Goal: Task Accomplishment & Management: Use online tool/utility

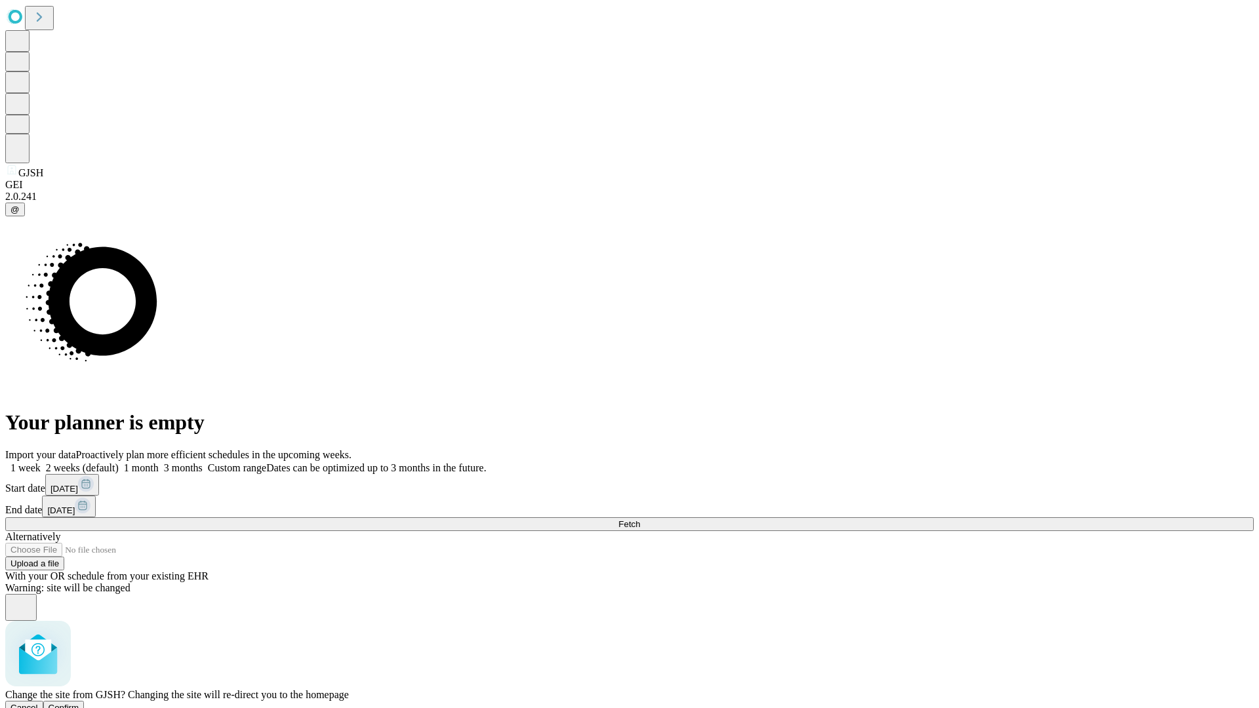
click at [79, 703] on span "Confirm" at bounding box center [64, 708] width 31 height 10
click at [119, 462] on label "2 weeks (default)" at bounding box center [80, 467] width 78 height 11
click at [640, 519] on span "Fetch" at bounding box center [629, 524] width 22 height 10
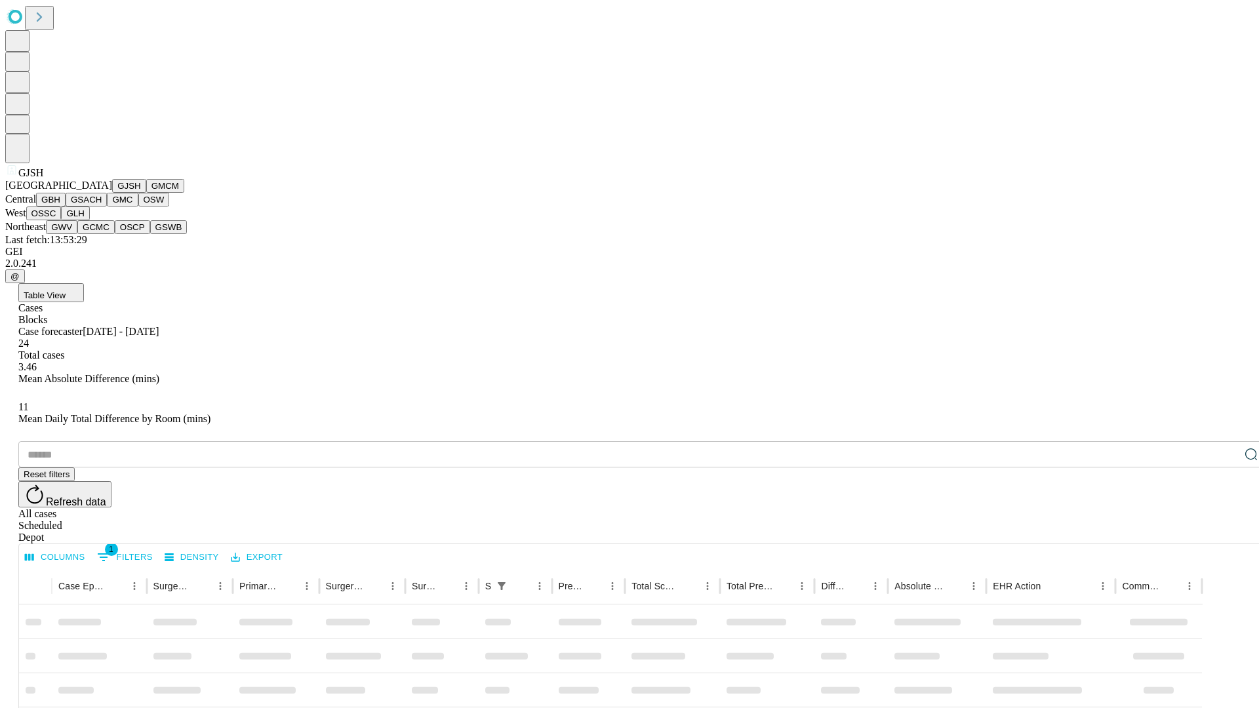
click at [146, 193] on button "GMCM" at bounding box center [165, 186] width 38 height 14
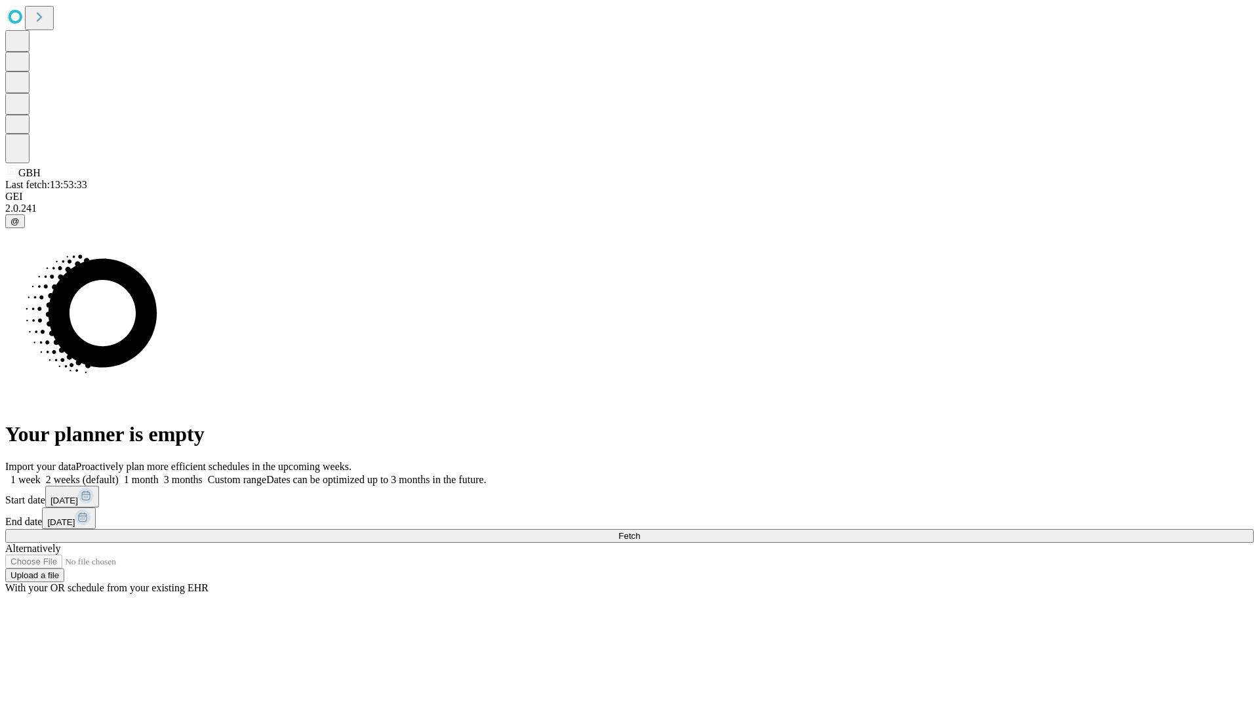
click at [640, 531] on span "Fetch" at bounding box center [629, 536] width 22 height 10
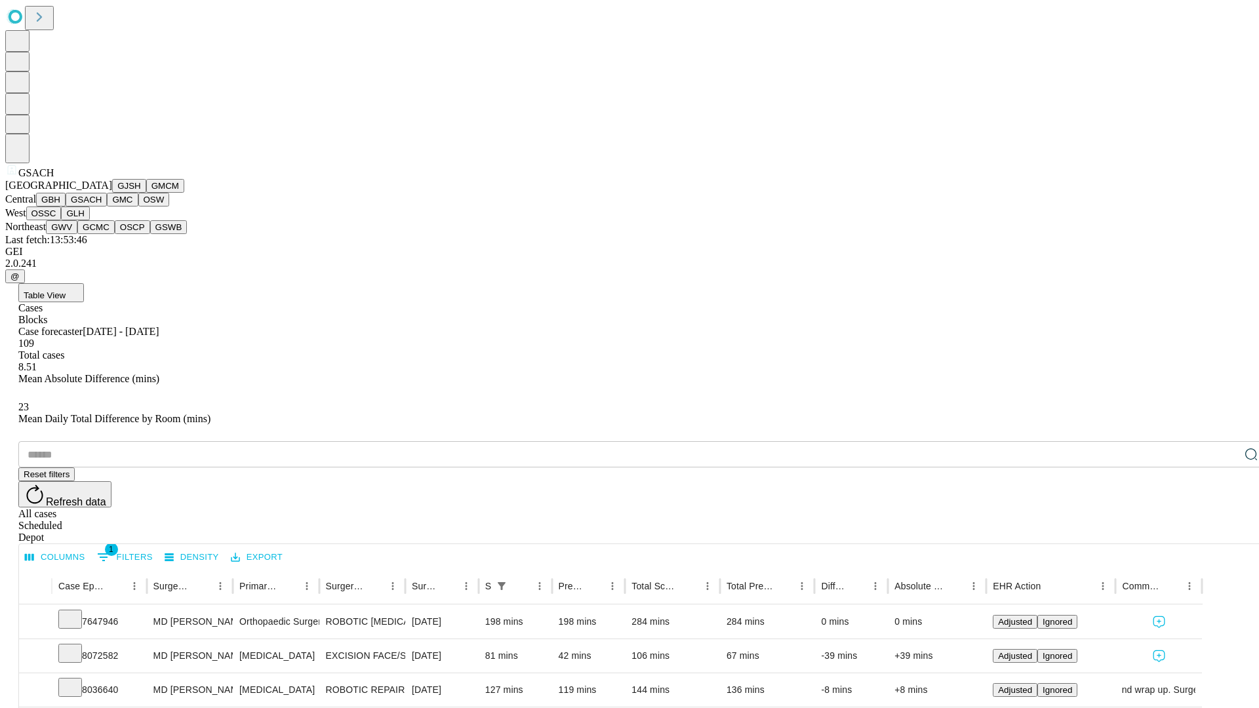
click at [107, 206] on button "GMC" at bounding box center [122, 200] width 31 height 14
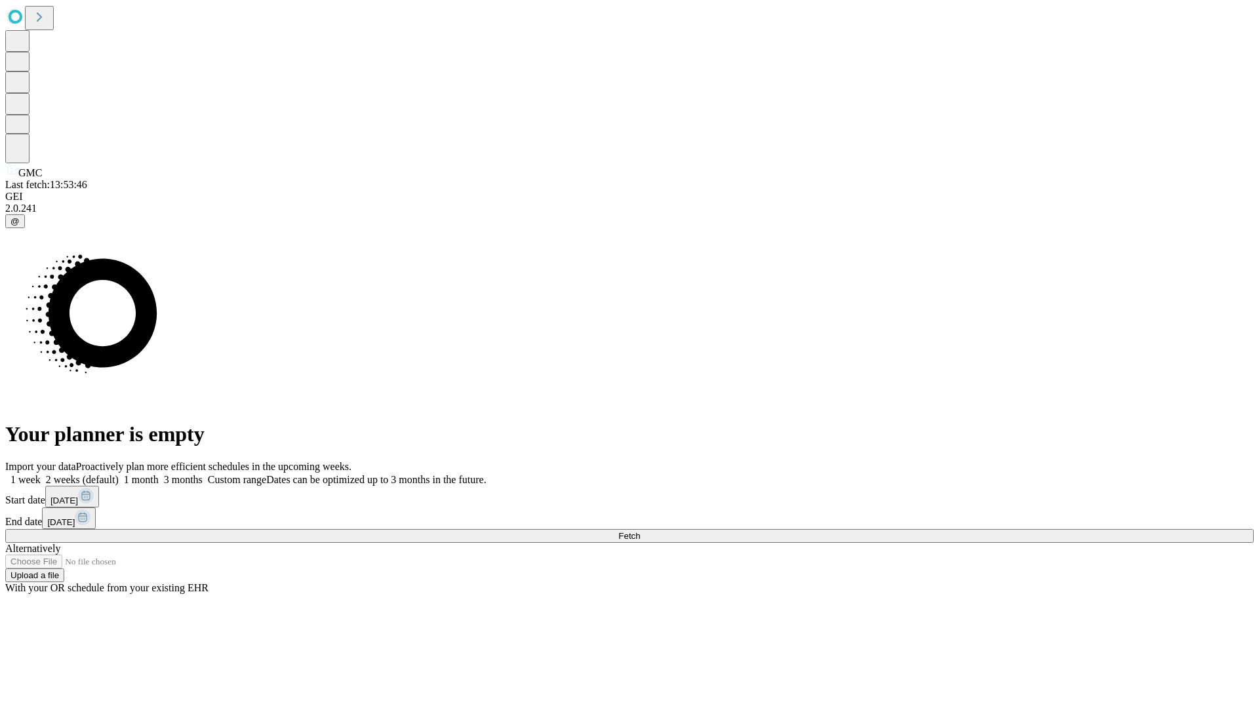
click at [119, 474] on label "2 weeks (default)" at bounding box center [80, 479] width 78 height 11
click at [640, 531] on span "Fetch" at bounding box center [629, 536] width 22 height 10
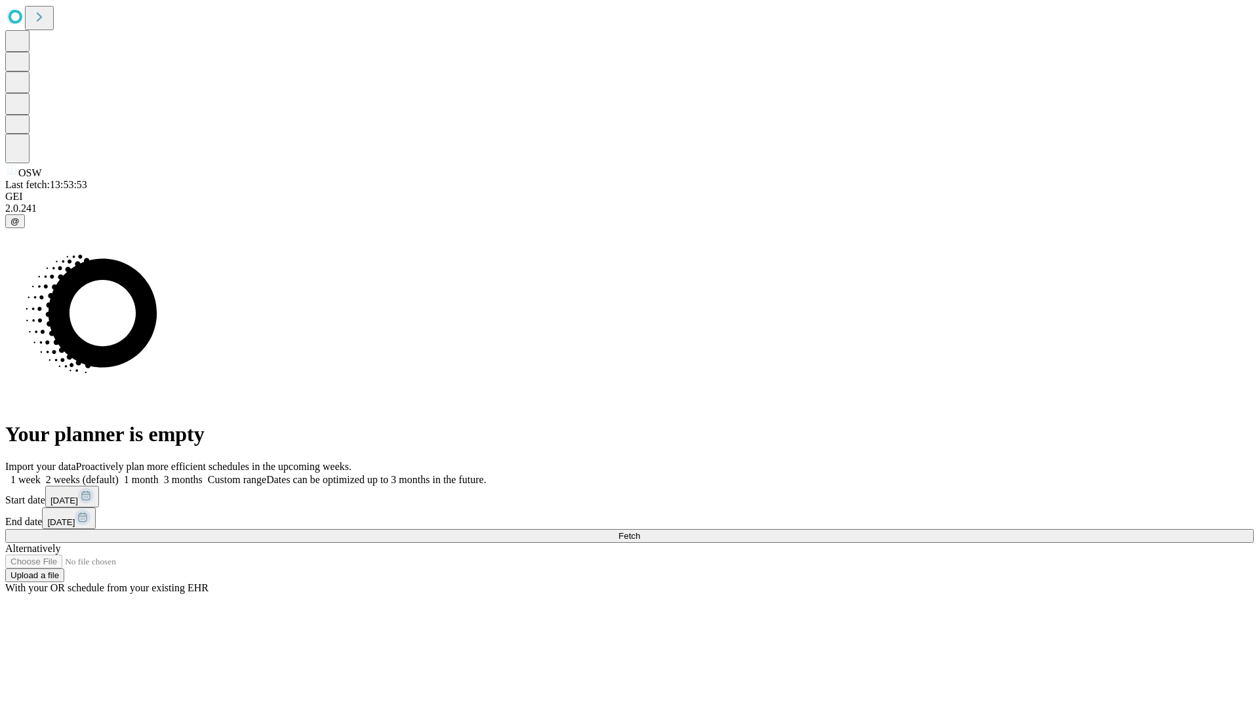
click at [640, 531] on span "Fetch" at bounding box center [629, 536] width 22 height 10
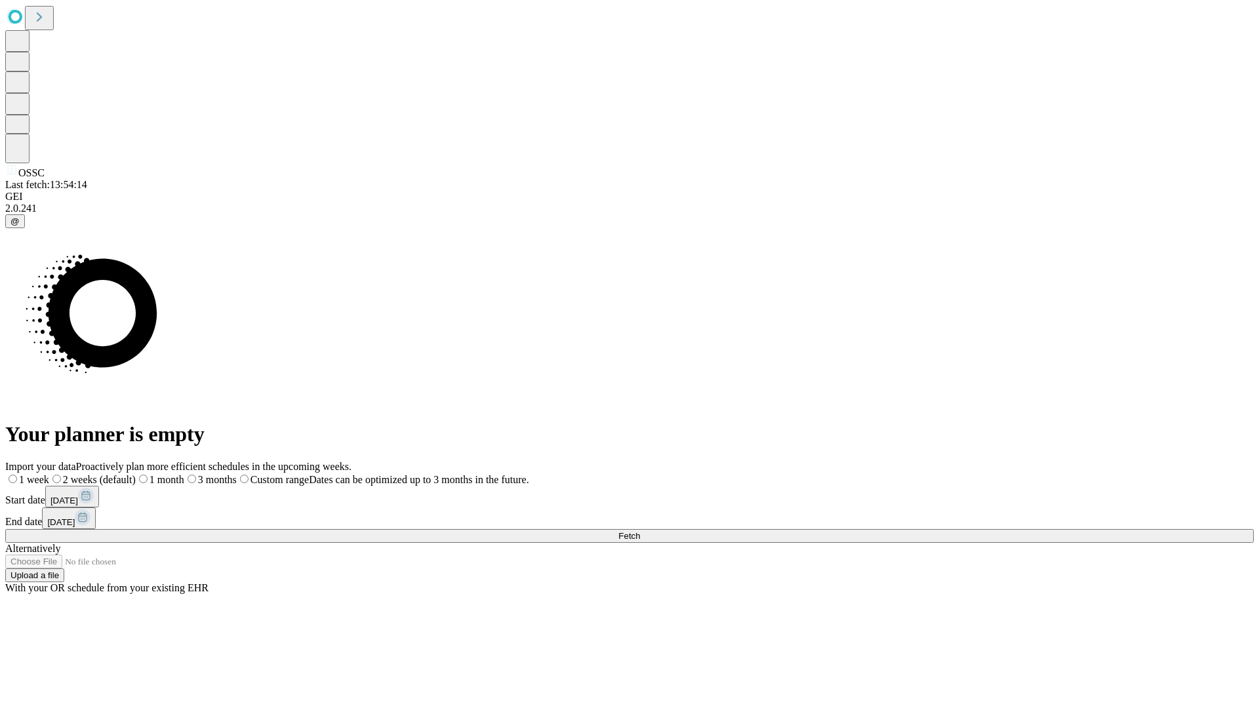
click at [136, 474] on label "2 weeks (default)" at bounding box center [92, 479] width 87 height 11
click at [640, 531] on span "Fetch" at bounding box center [629, 536] width 22 height 10
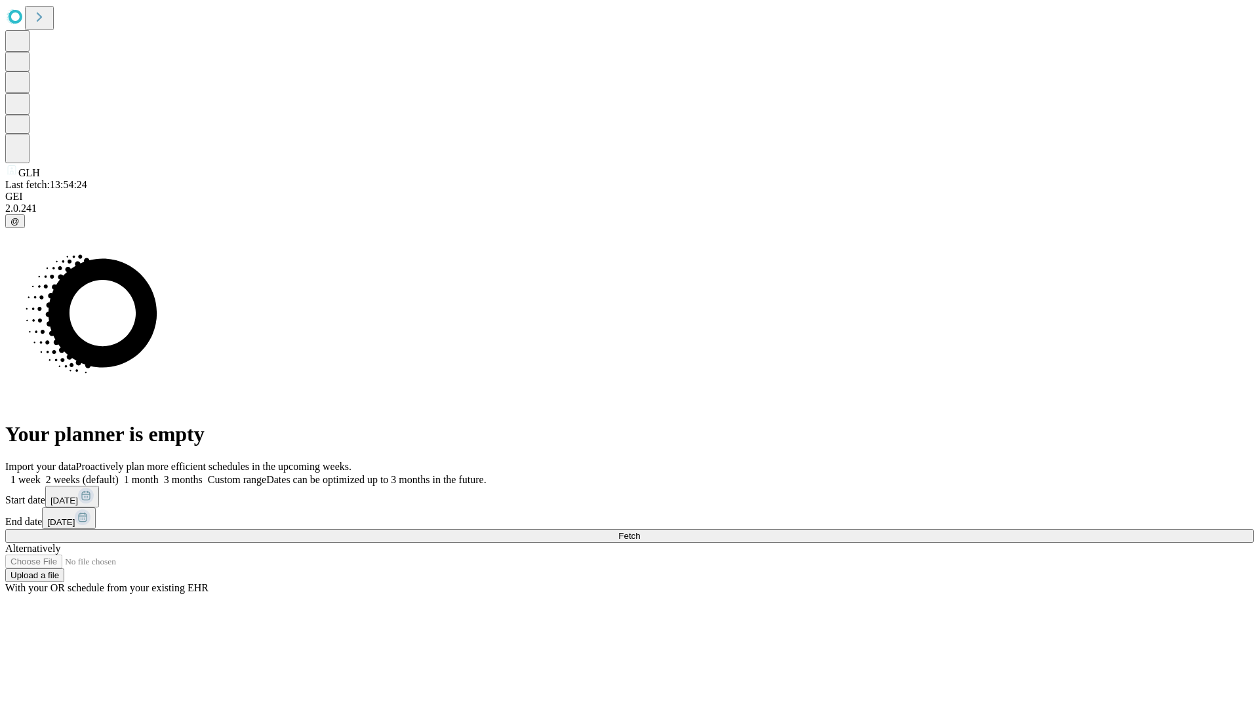
click at [119, 474] on label "2 weeks (default)" at bounding box center [80, 479] width 78 height 11
click at [640, 531] on span "Fetch" at bounding box center [629, 536] width 22 height 10
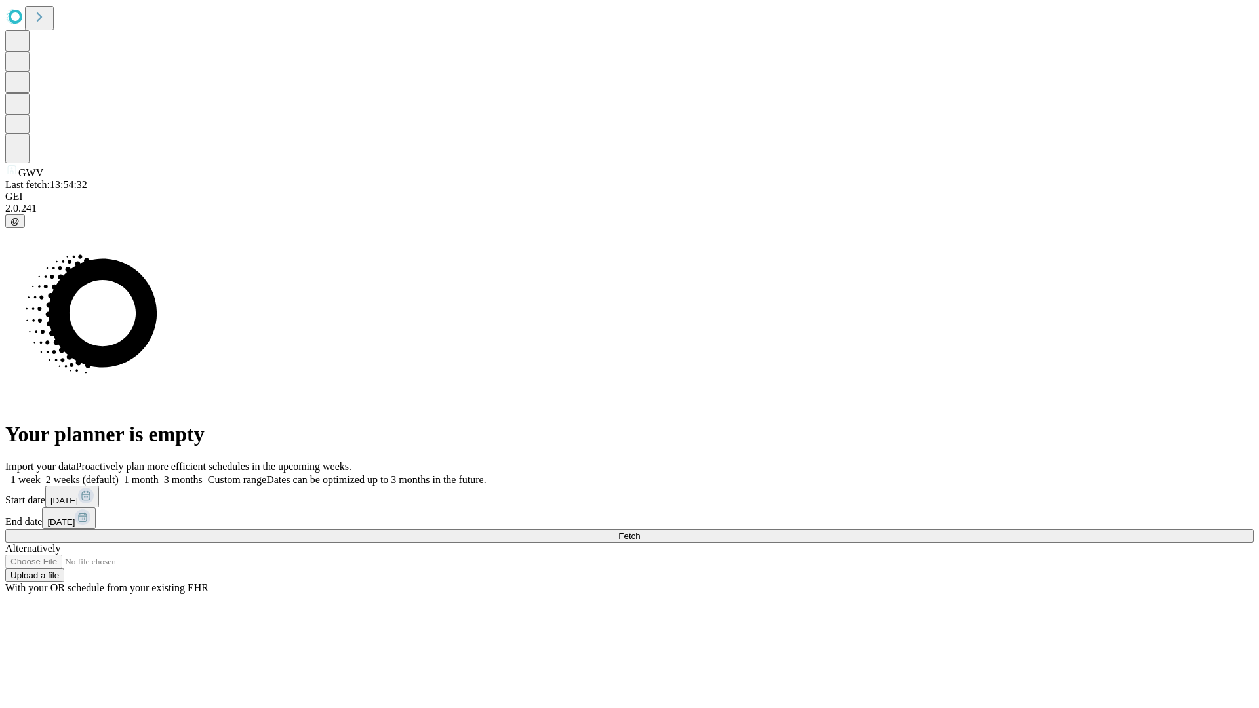
click at [640, 531] on span "Fetch" at bounding box center [629, 536] width 22 height 10
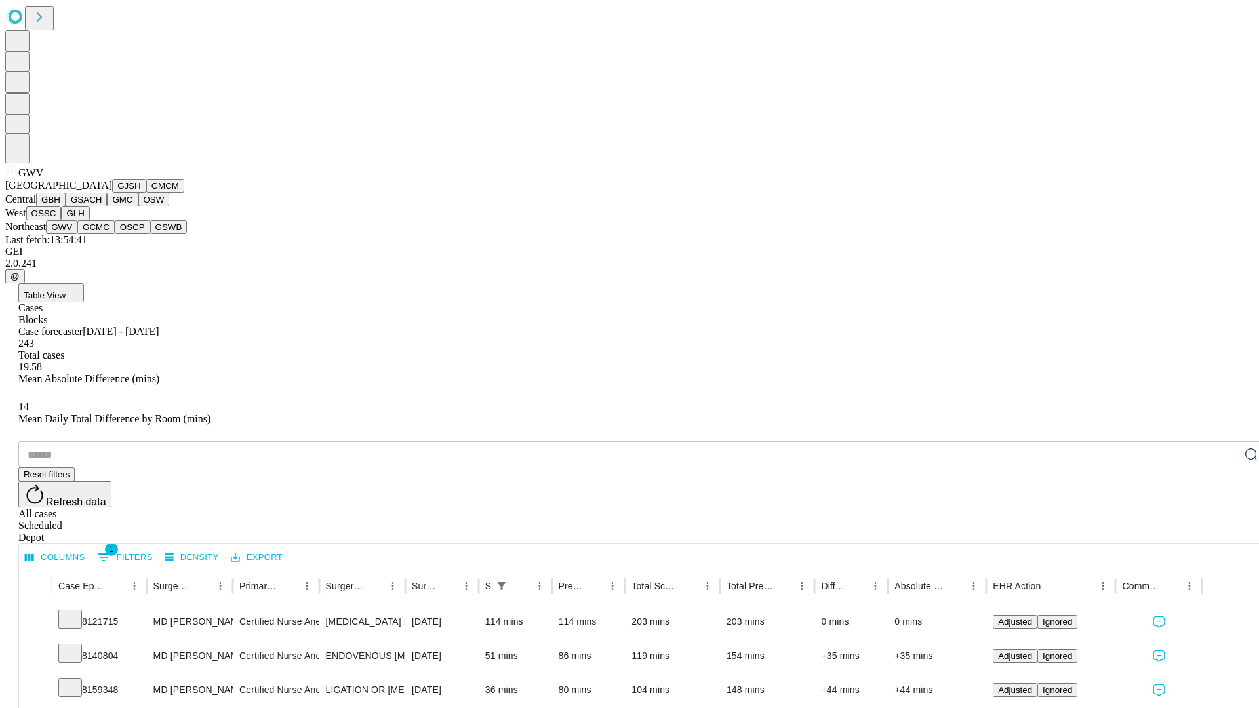
click at [102, 234] on button "GCMC" at bounding box center [95, 227] width 37 height 14
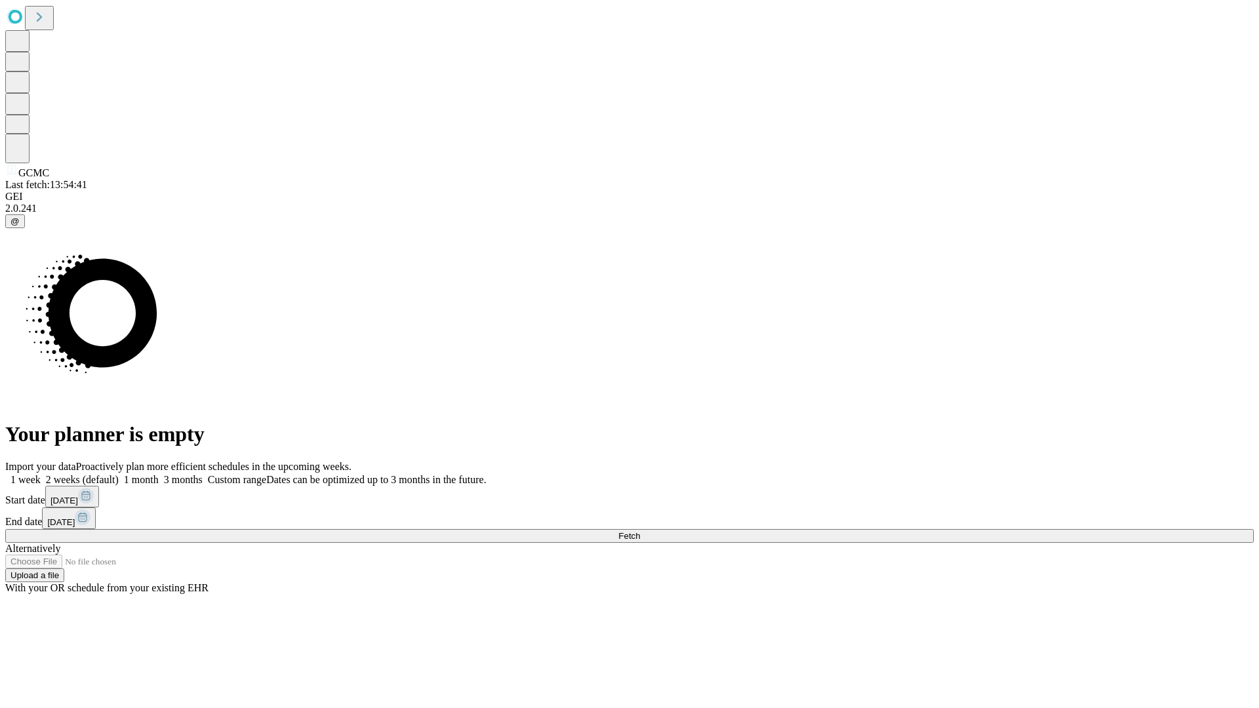
click at [119, 474] on label "2 weeks (default)" at bounding box center [80, 479] width 78 height 11
click at [640, 531] on span "Fetch" at bounding box center [629, 536] width 22 height 10
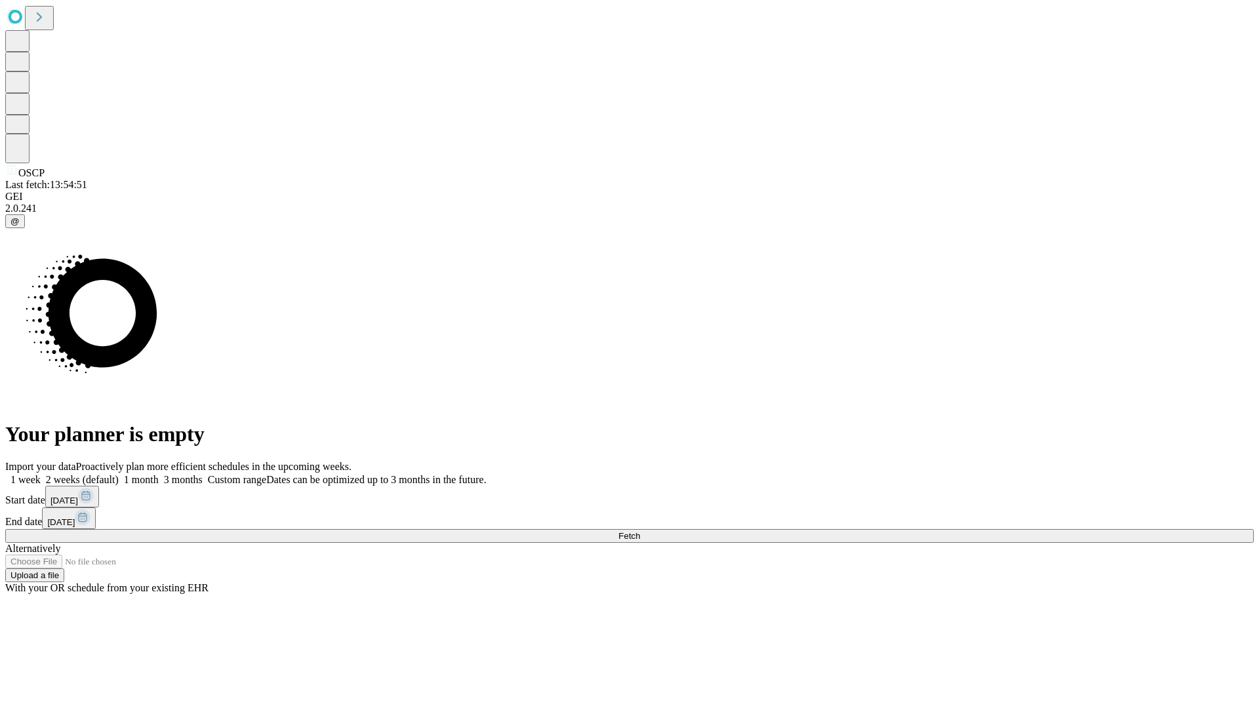
click at [640, 531] on span "Fetch" at bounding box center [629, 536] width 22 height 10
